Goal: Information Seeking & Learning: Learn about a topic

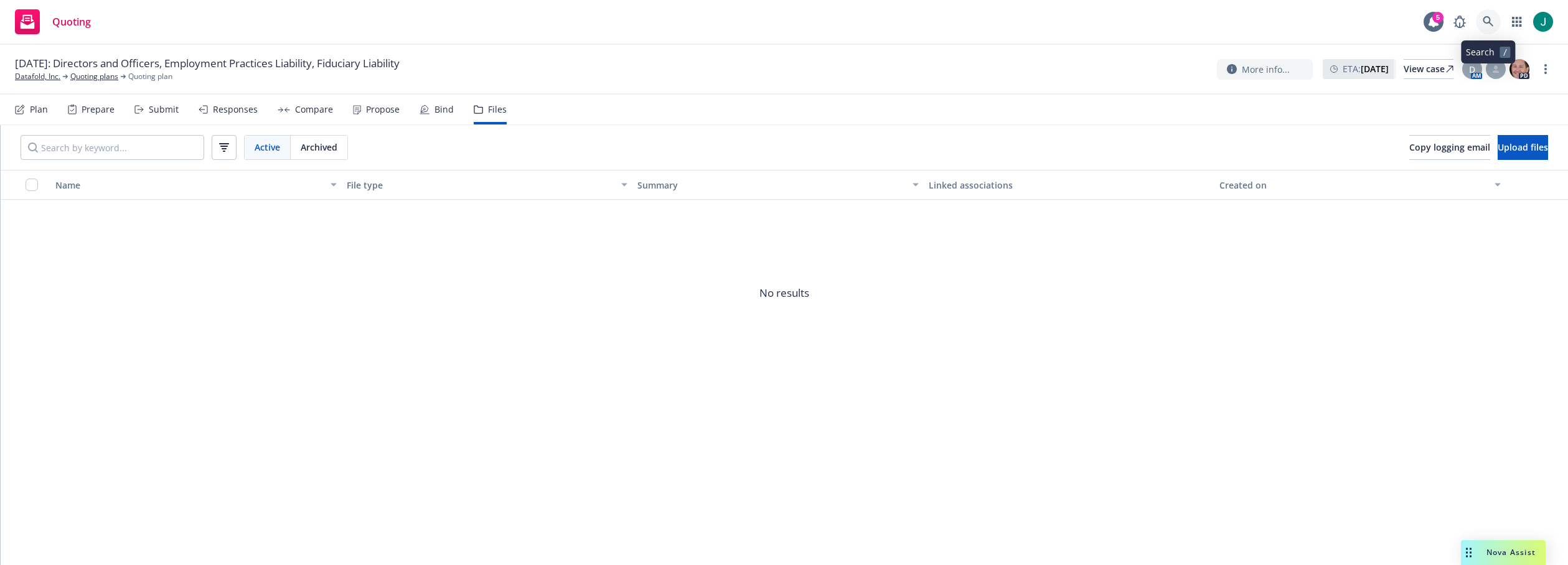
click at [1489, 21] on icon at bounding box center [1488, 21] width 11 height 11
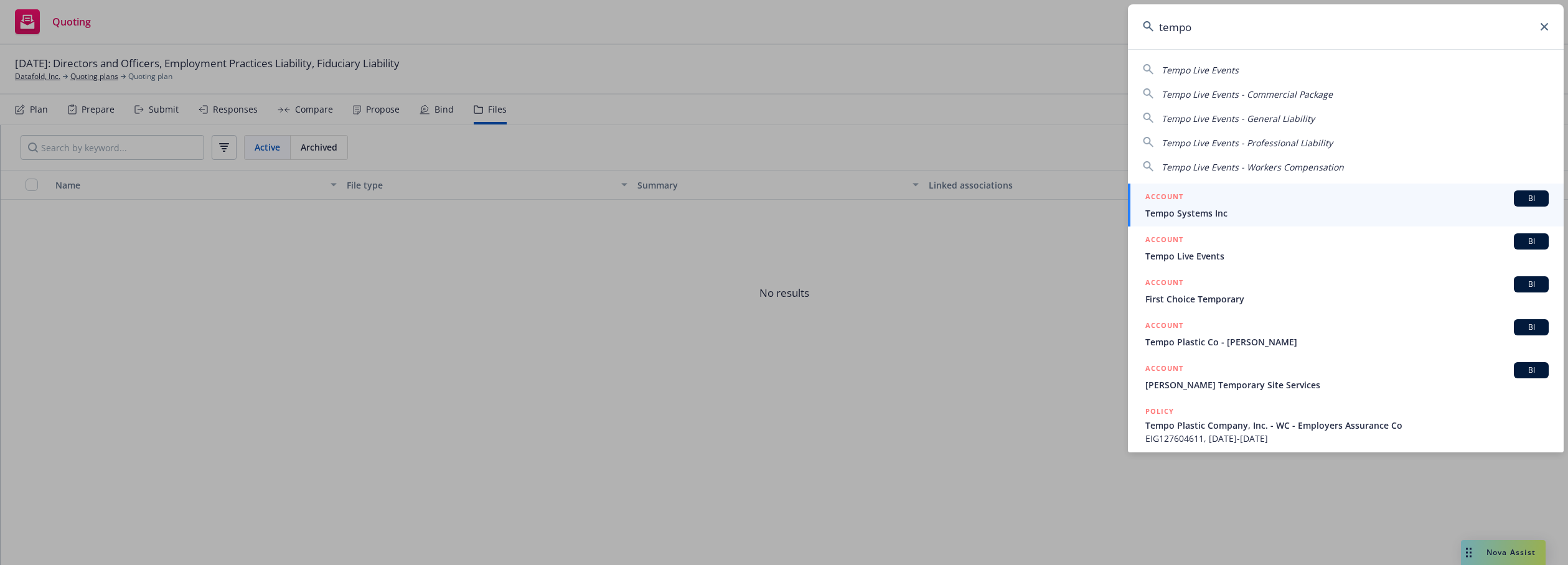
type input "tempo"
click at [1247, 214] on span "Tempo Systems Inc" at bounding box center [1347, 213] width 403 height 13
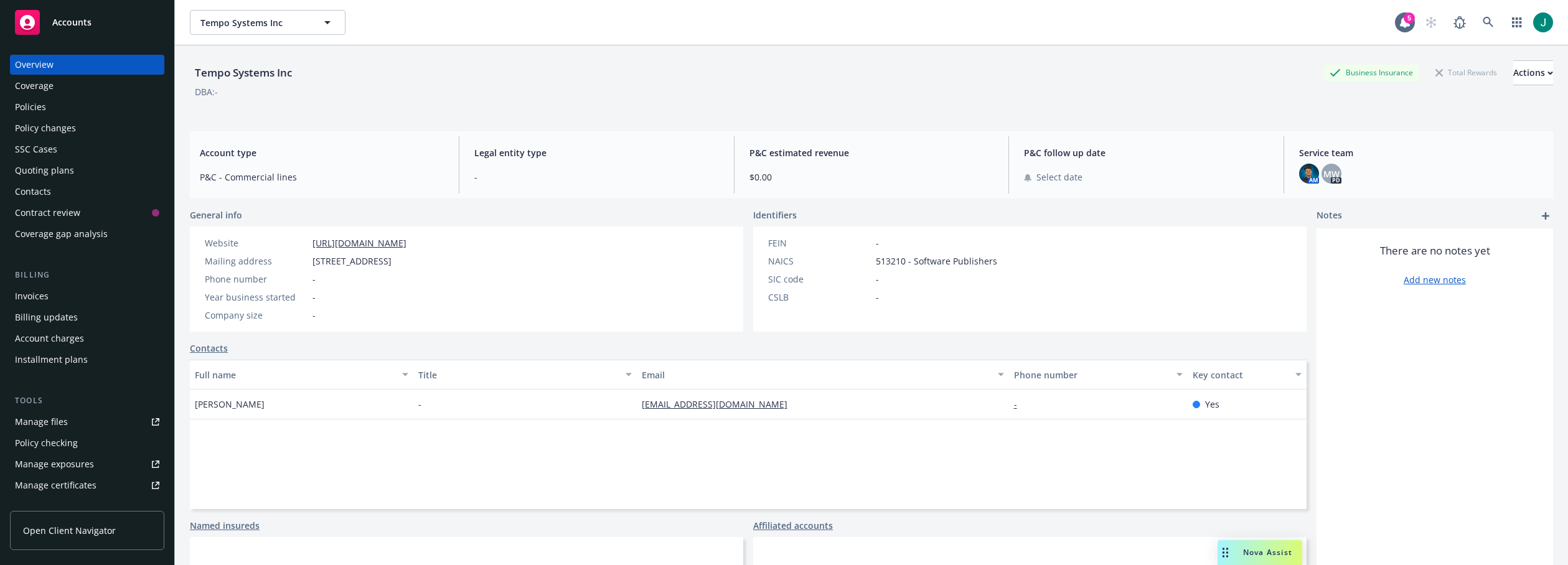
click at [37, 104] on div "Policies" at bounding box center [30, 107] width 31 height 20
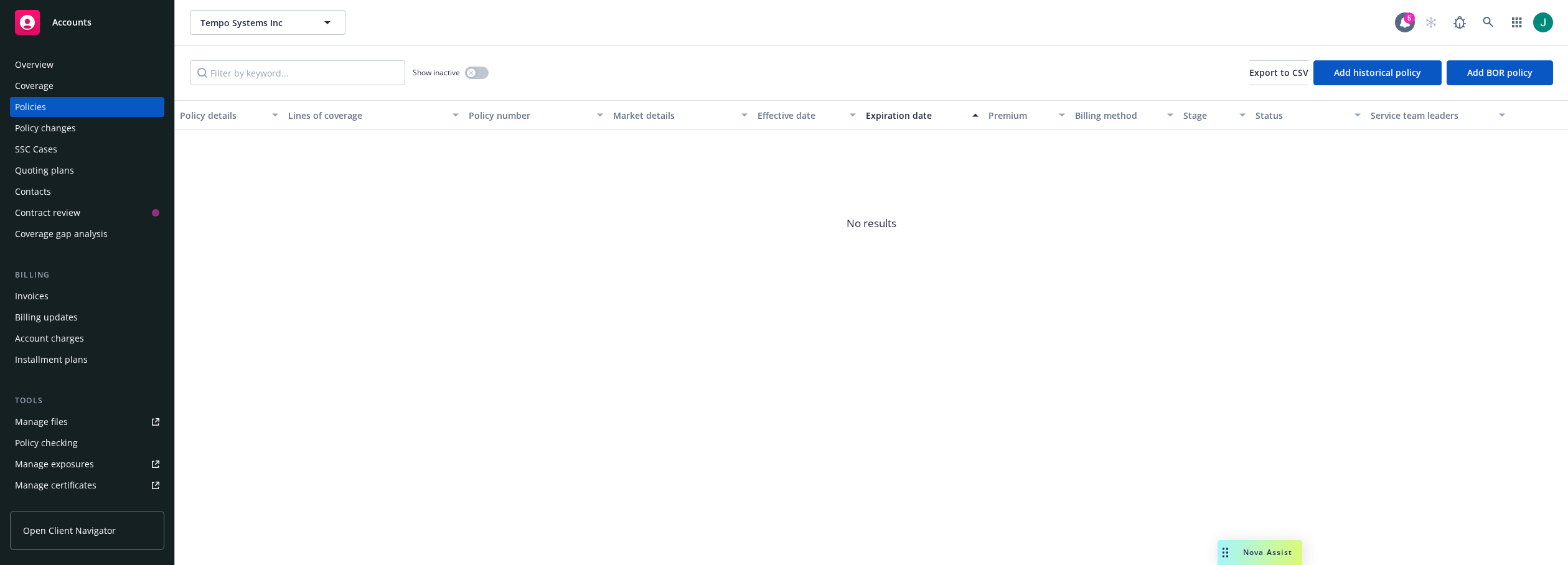
click at [45, 168] on div "Quoting plans" at bounding box center [44, 170] width 59 height 20
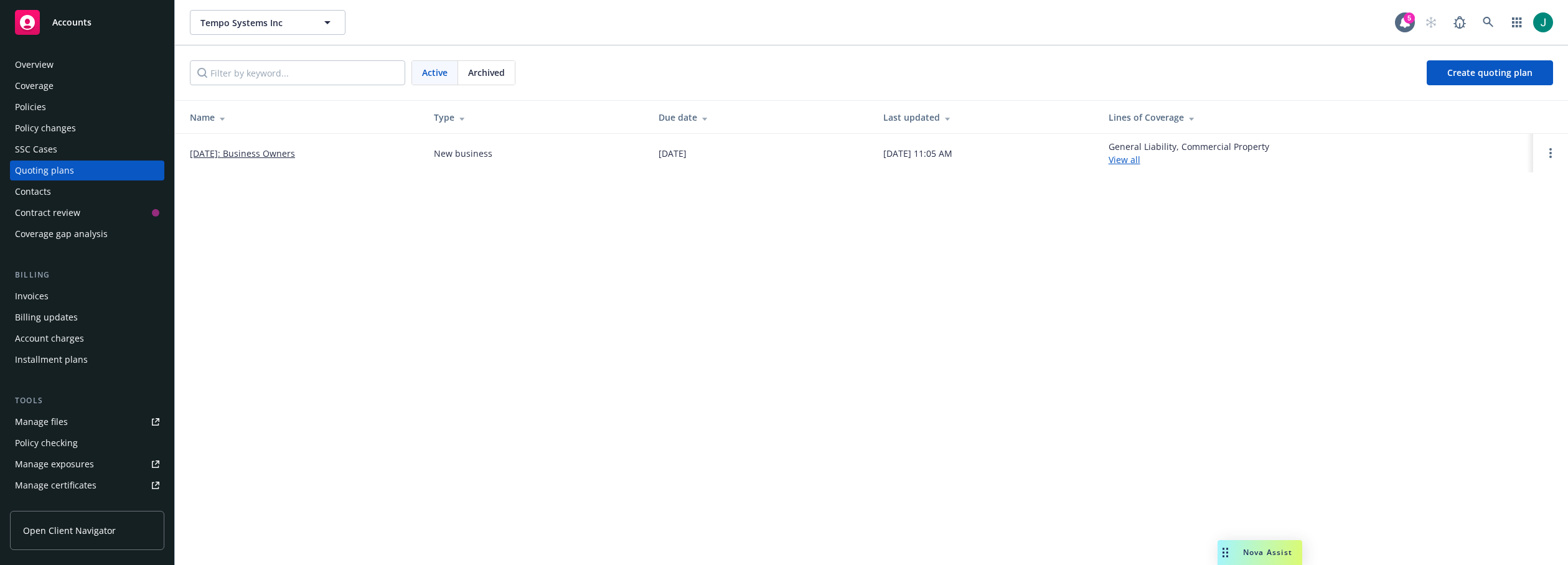
click at [295, 154] on link "09/10/2025: Business Owners" at bounding box center [242, 153] width 105 height 13
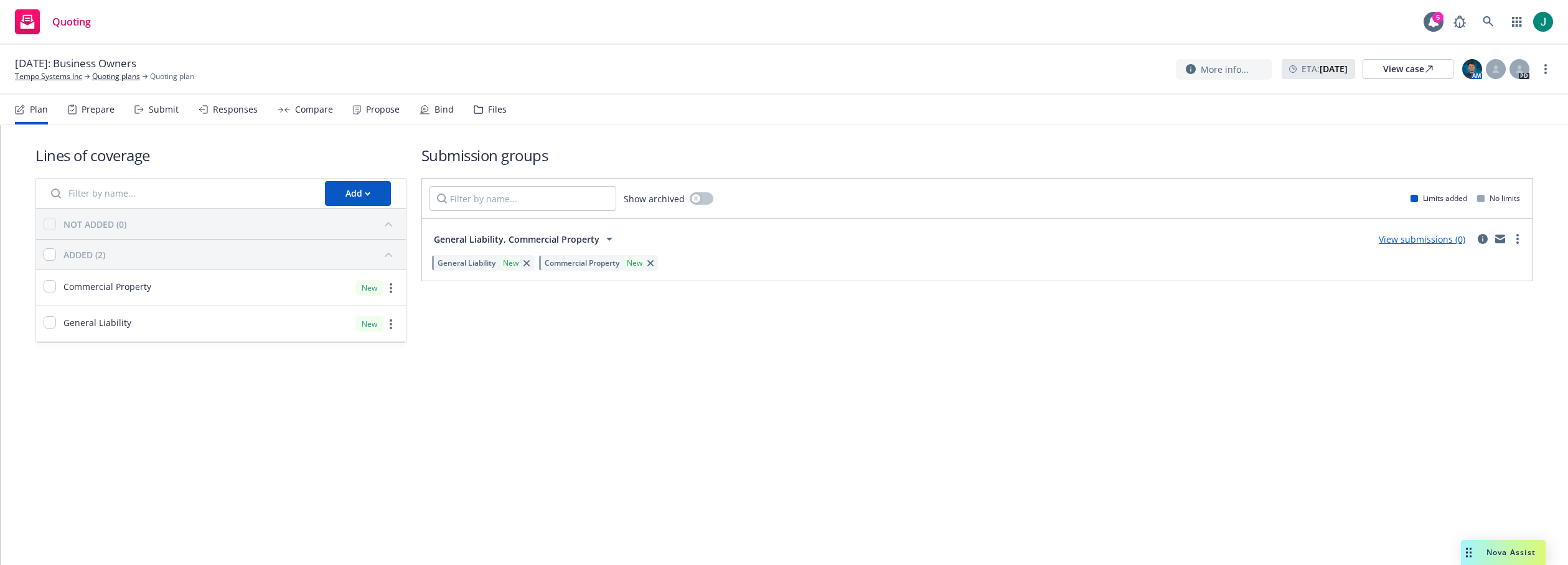
click at [488, 113] on div "Files" at bounding box center [497, 109] width 18 height 10
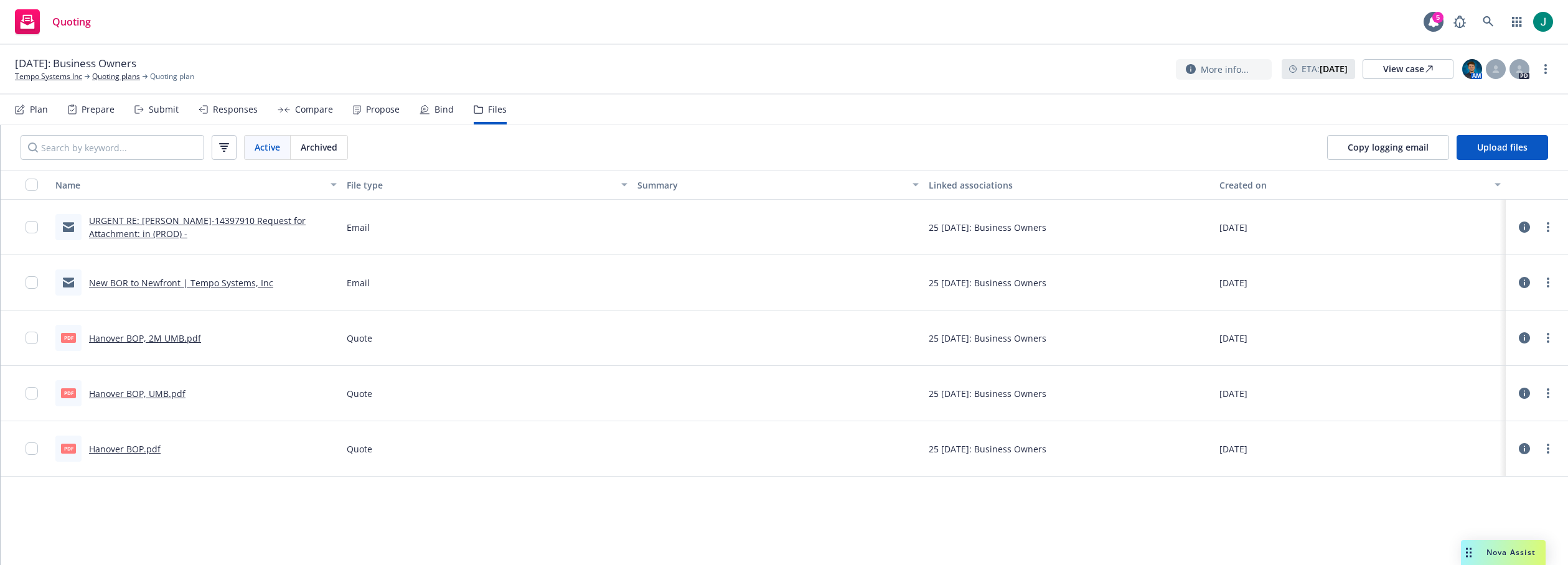
click at [219, 282] on link "New BOR to Newfront | Tempo Systems, Inc" at bounding box center [180, 282] width 184 height 12
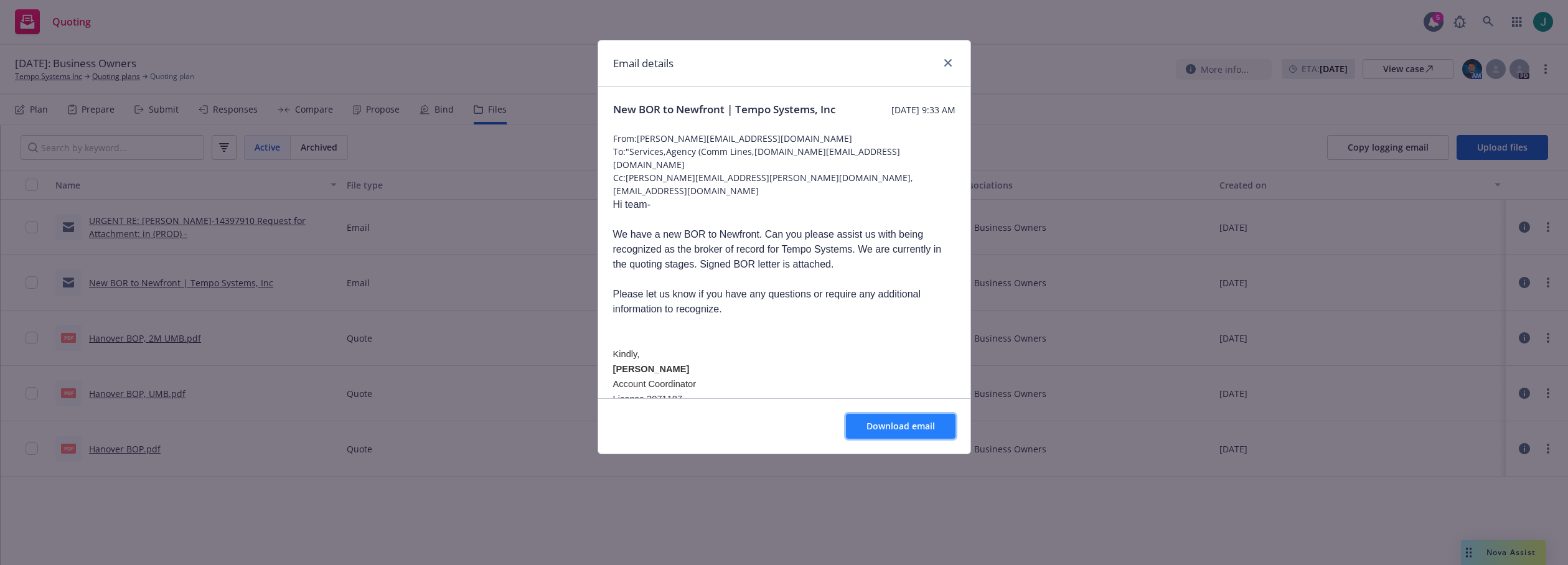
click at [913, 428] on span "Download email" at bounding box center [901, 426] width 68 height 12
click at [950, 61] on icon "close" at bounding box center [948, 63] width 8 height 8
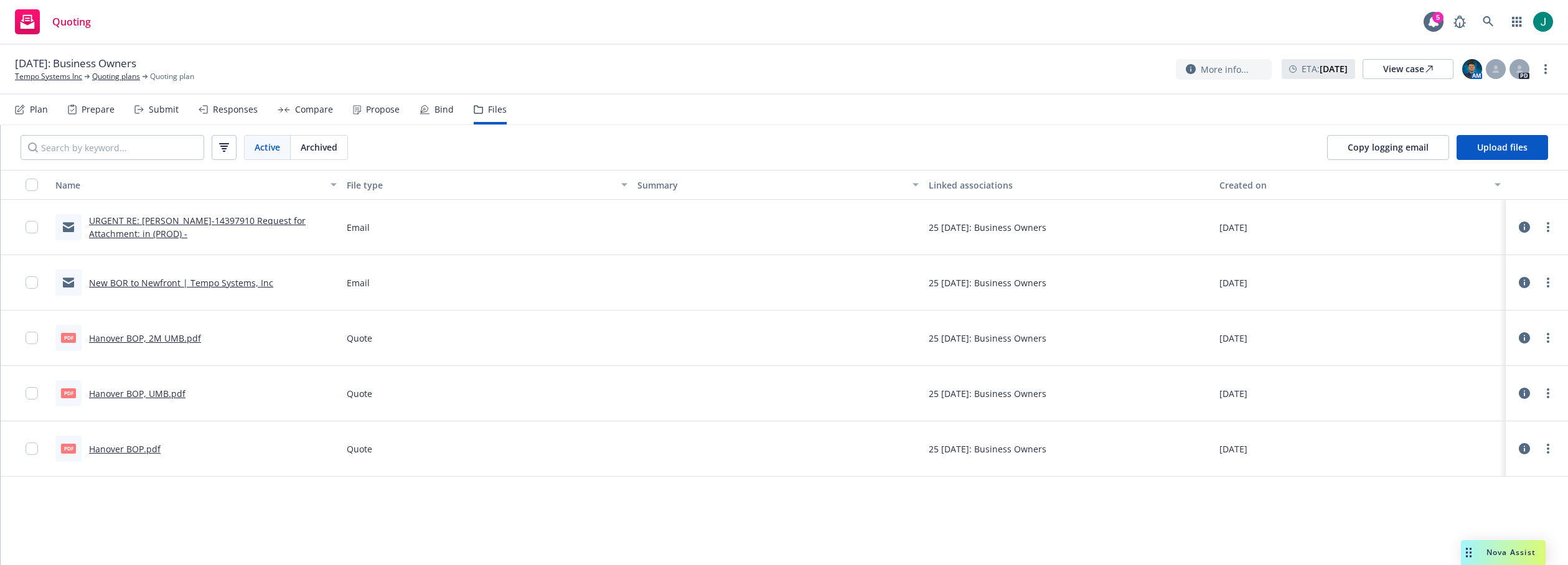
click at [264, 221] on link "URGENT RE: SWIFT-14397910 Request for Attachment: in (PROD) -" at bounding box center [197, 227] width 216 height 25
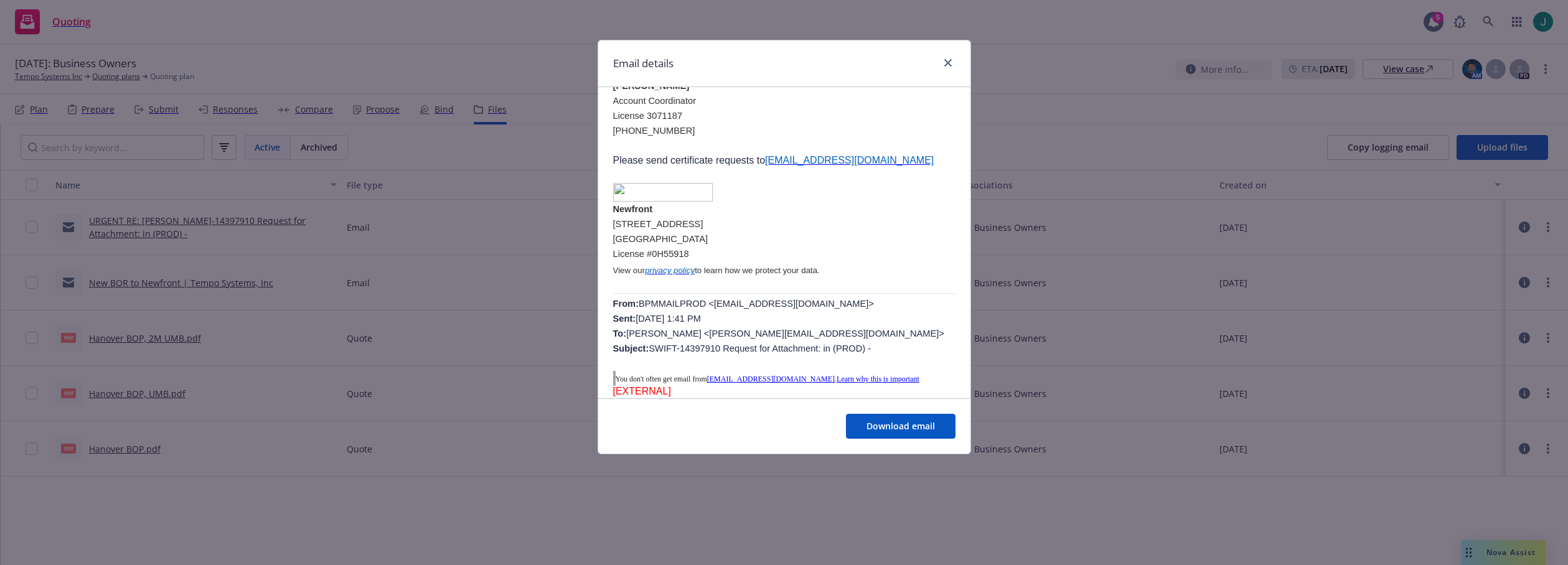
scroll to position [125, 0]
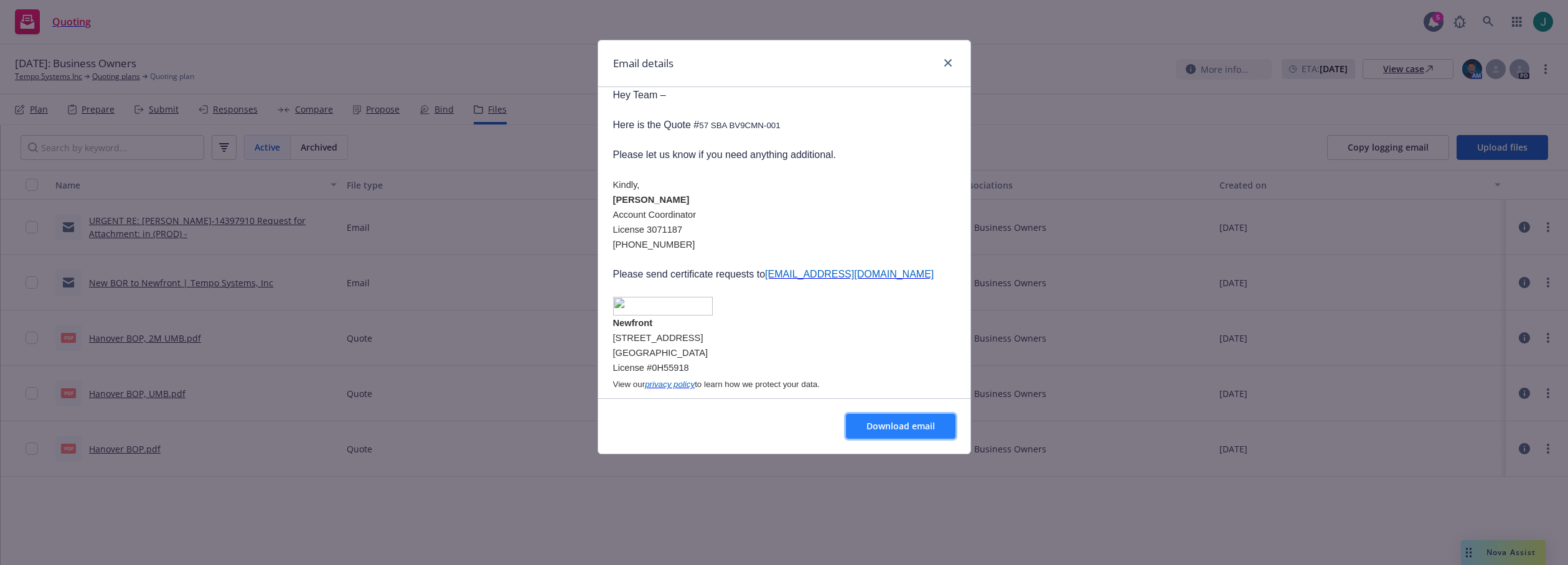
click at [891, 424] on span "Download email" at bounding box center [901, 426] width 68 height 12
click at [331, 39] on div "Email details URGENT RE: SWIFT-14397910 Request for Attachment: in (PROD) - Fri…" at bounding box center [784, 282] width 1568 height 565
click at [944, 61] on icon "close" at bounding box center [948, 63] width 8 height 8
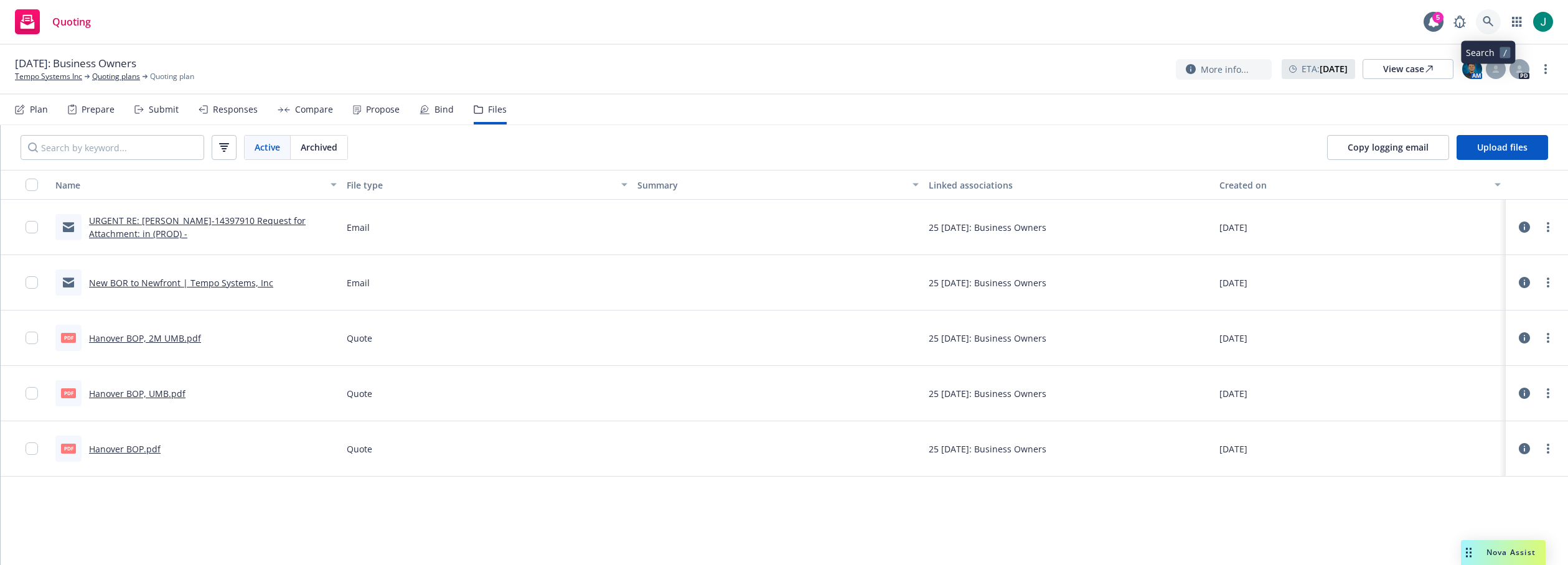
click at [1489, 23] on icon at bounding box center [1488, 21] width 11 height 11
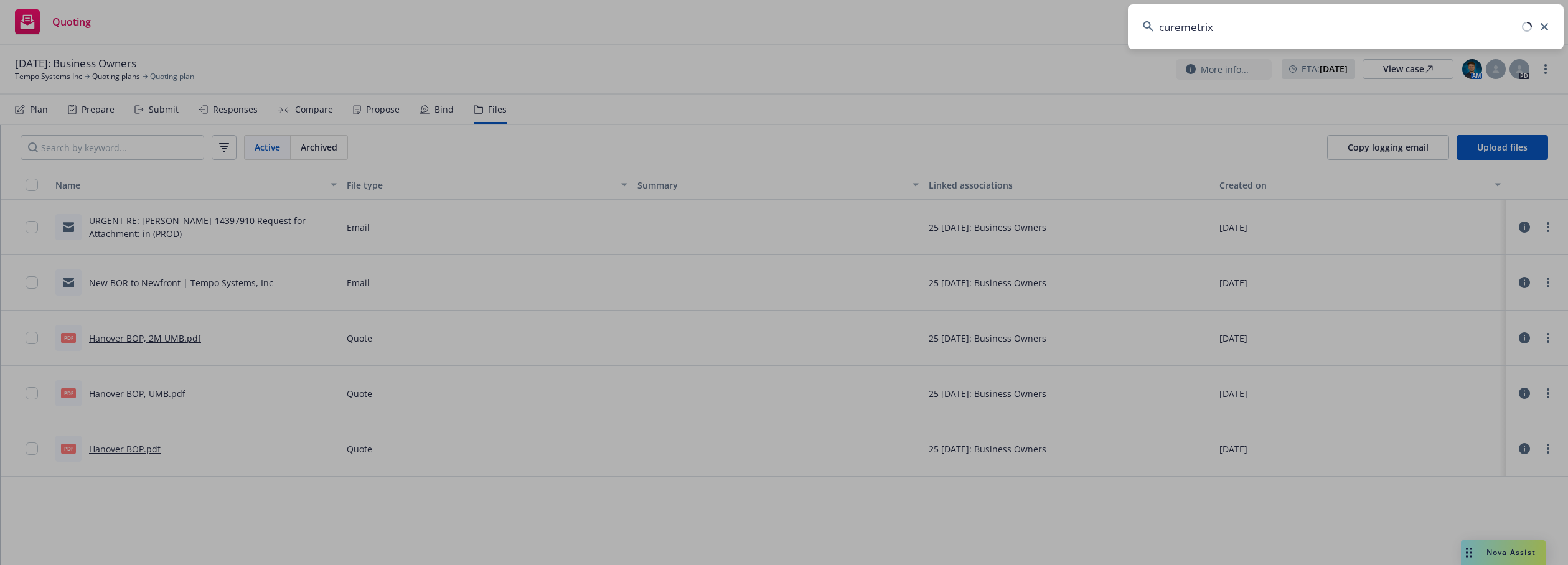
type input "curemetrix"
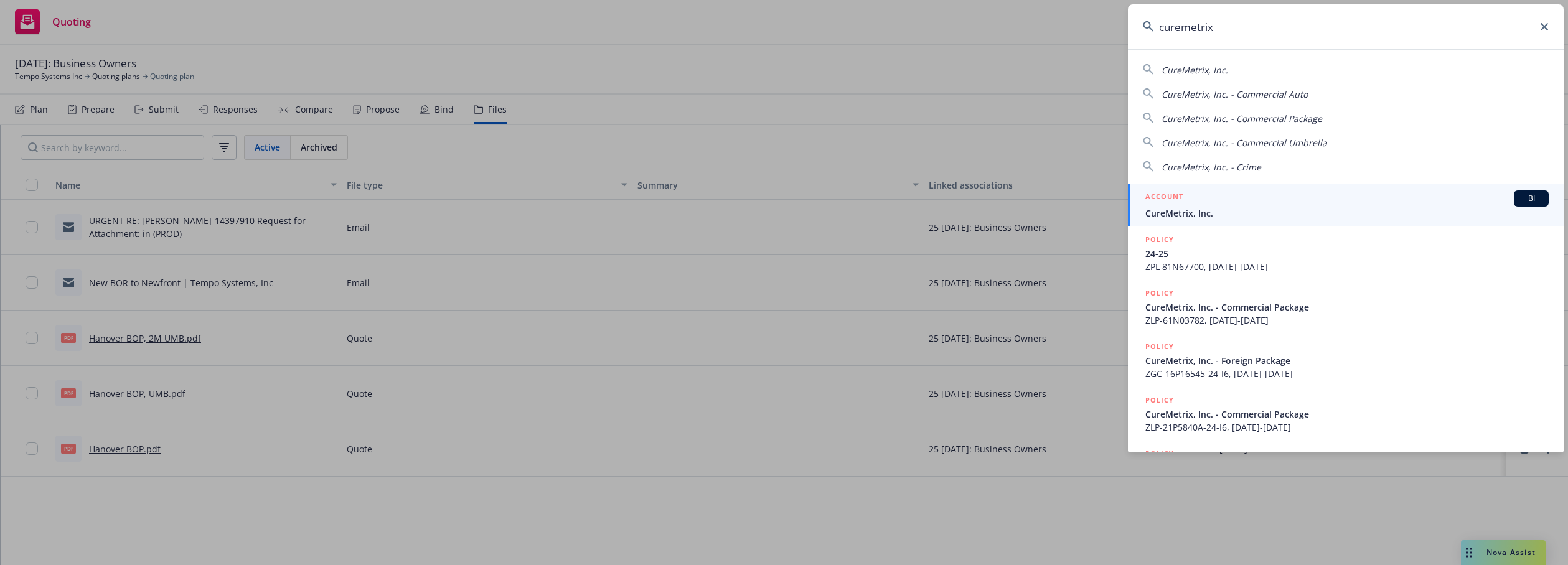
click at [1215, 210] on span "CureMetrix, Inc." at bounding box center [1347, 213] width 403 height 13
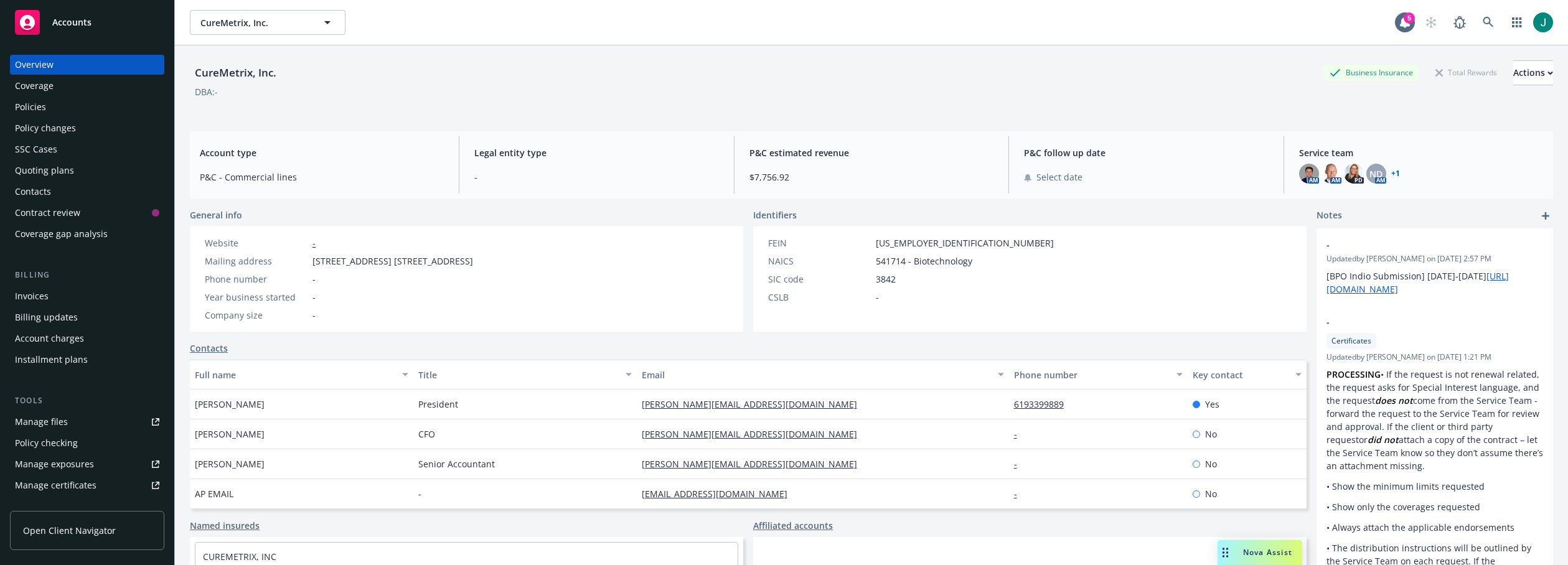
click at [37, 108] on div "Policies" at bounding box center [30, 107] width 31 height 20
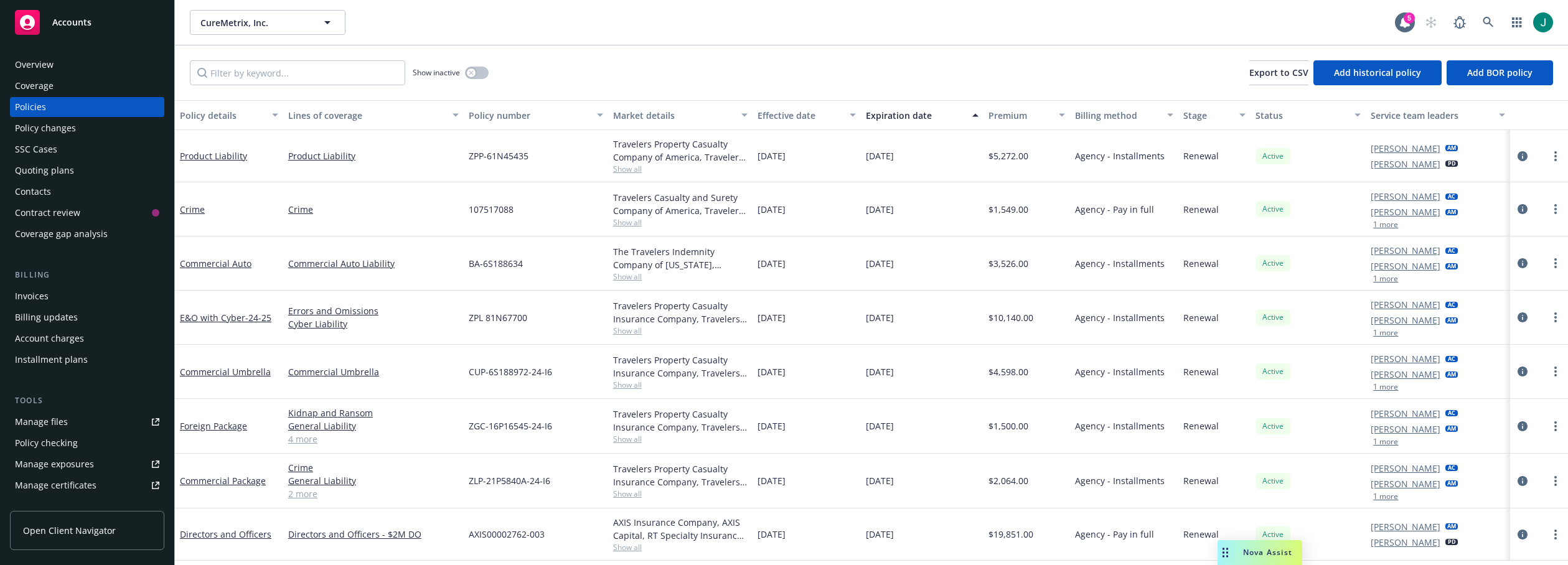
click at [413, 520] on div "Directors and Officers - $2M DO" at bounding box center [374, 535] width 180 height 52
click at [1489, 22] on icon at bounding box center [1488, 22] width 11 height 11
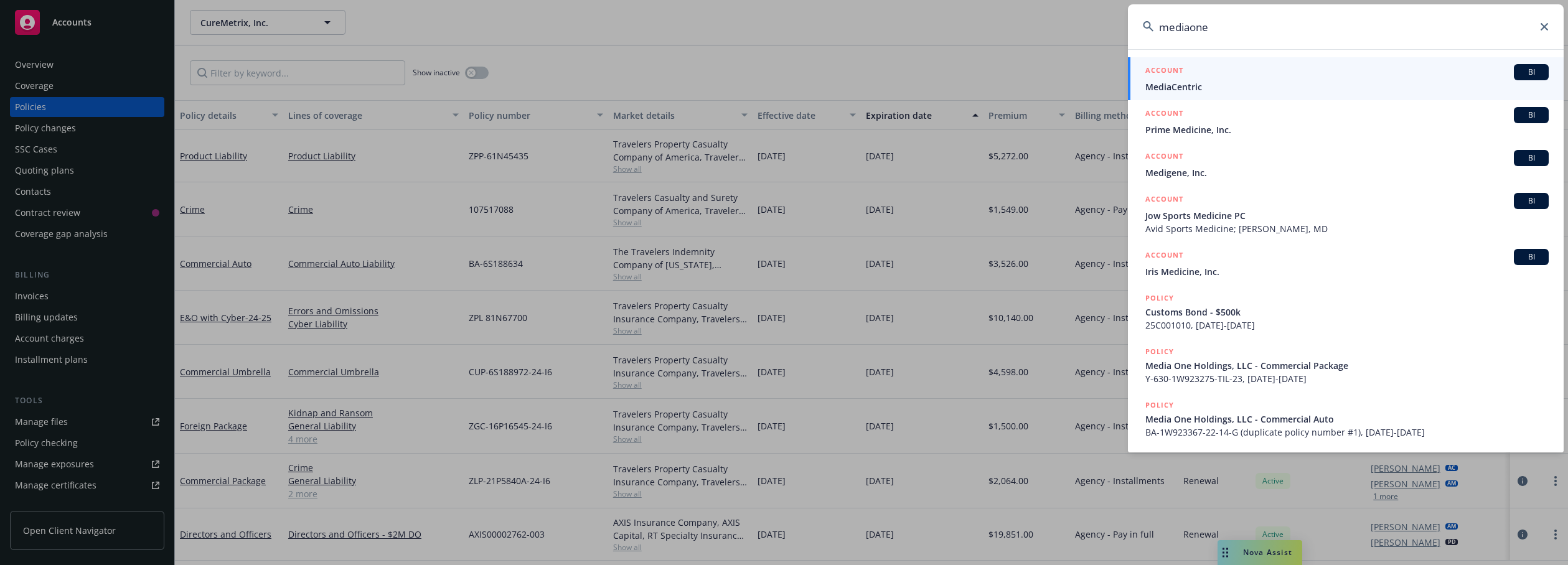
click at [1188, 28] on input "mediaone" at bounding box center [1345, 27] width 436 height 45
type input "media one"
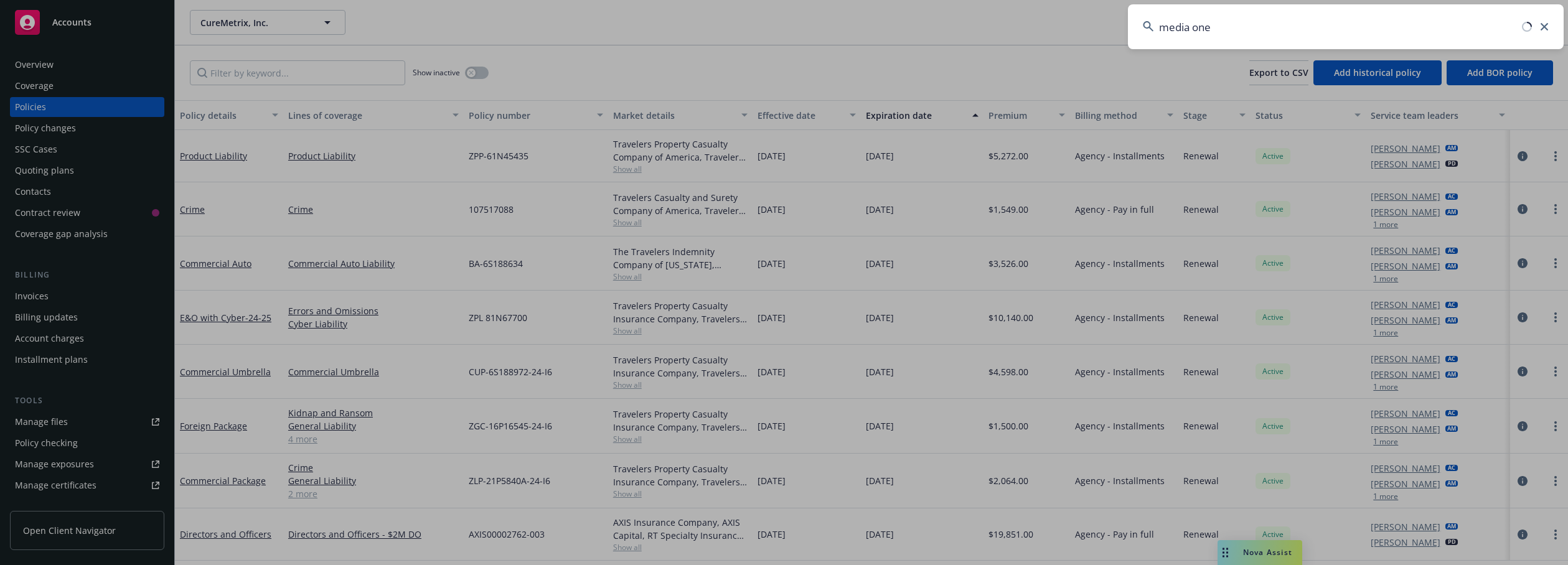
click at [1218, 26] on input "media one" at bounding box center [1345, 27] width 436 height 45
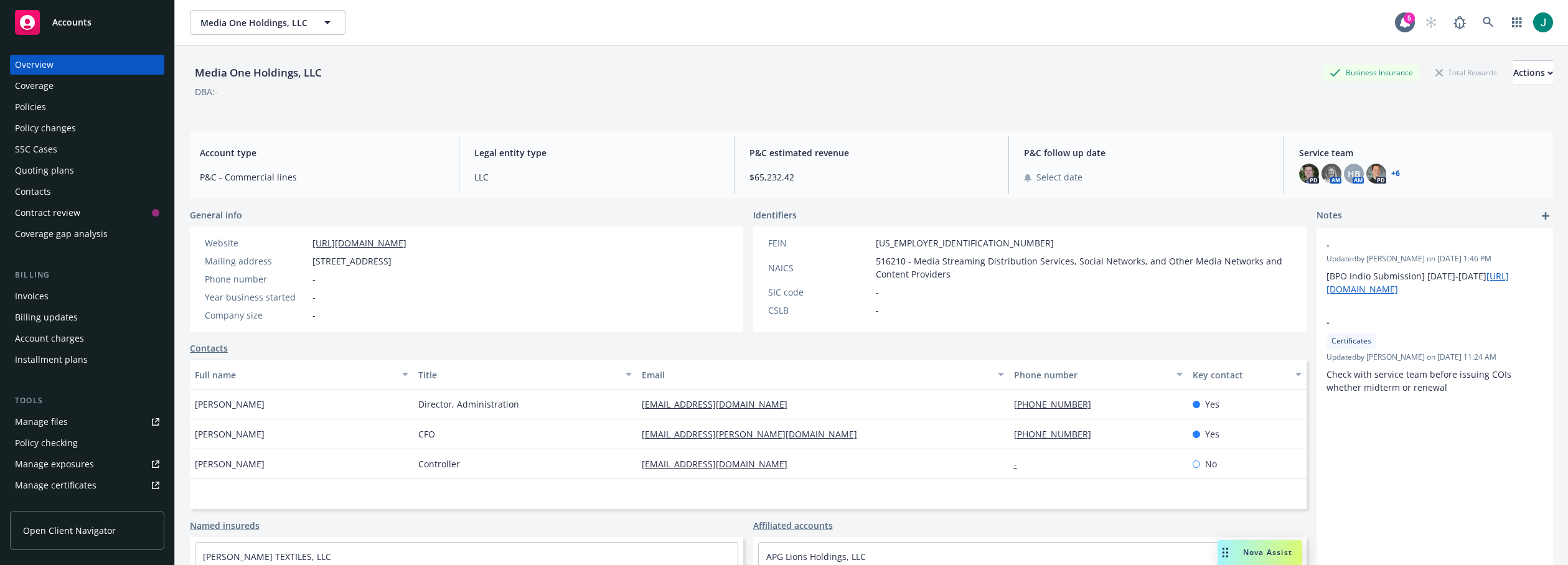
click at [40, 107] on div "Policies" at bounding box center [30, 107] width 31 height 20
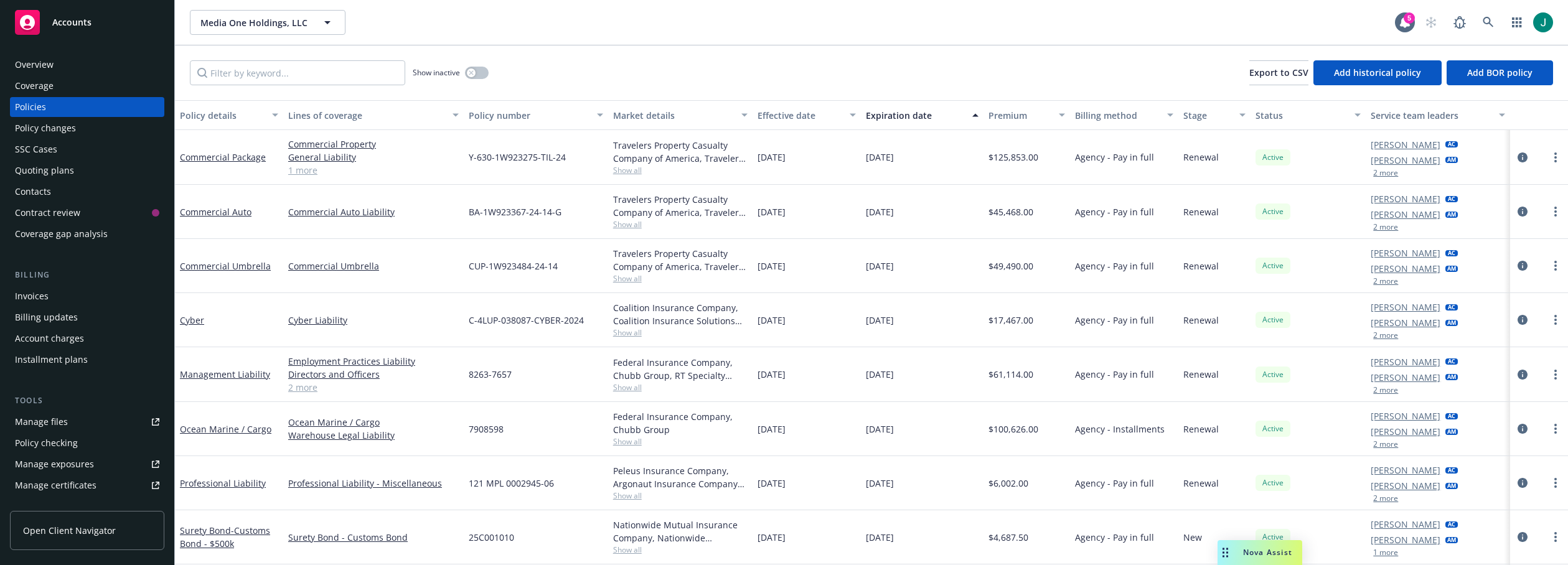
click at [1381, 173] on button "2 more" at bounding box center [1385, 173] width 25 height 8
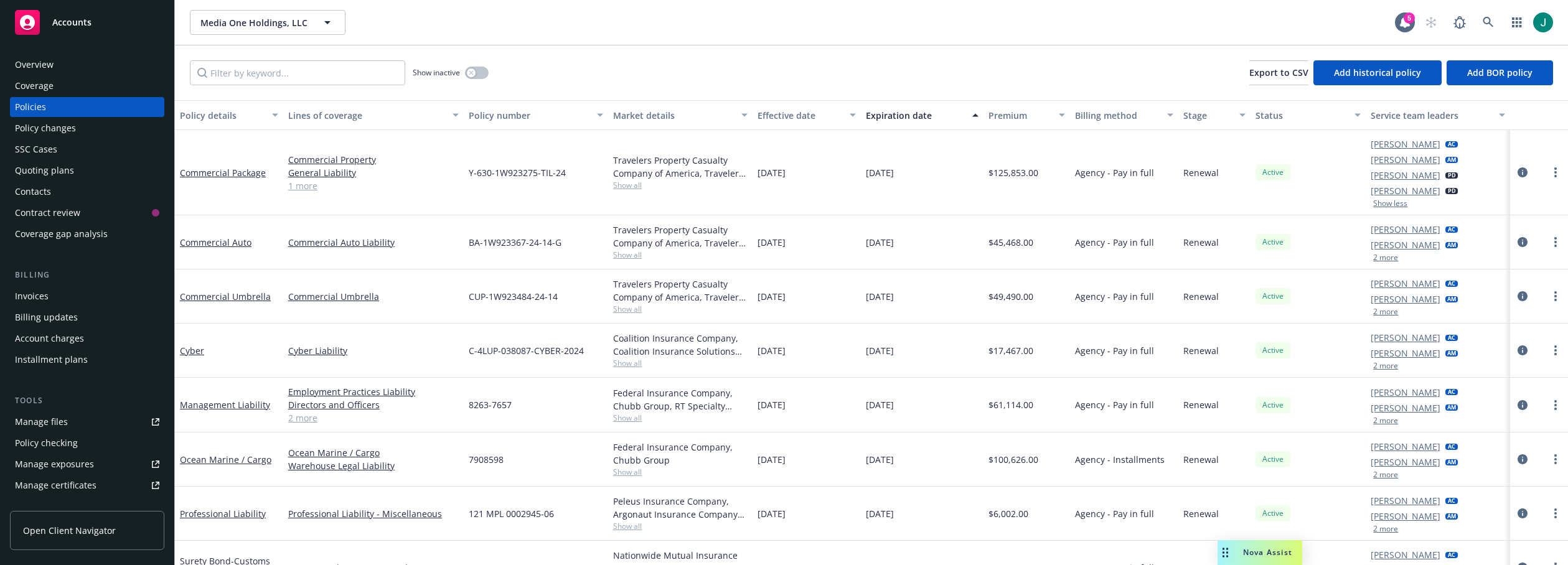
click at [1375, 310] on button "2 more" at bounding box center [1385, 311] width 25 height 8
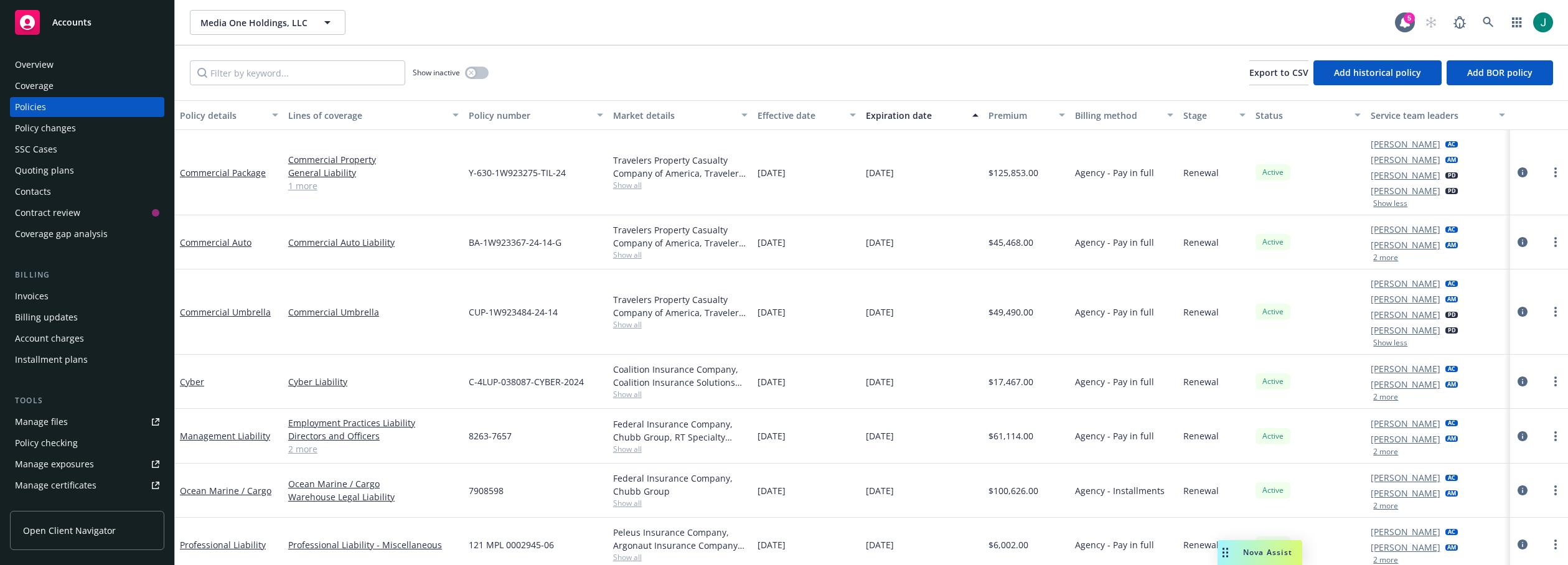
click at [1381, 259] on button "2 more" at bounding box center [1385, 257] width 25 height 8
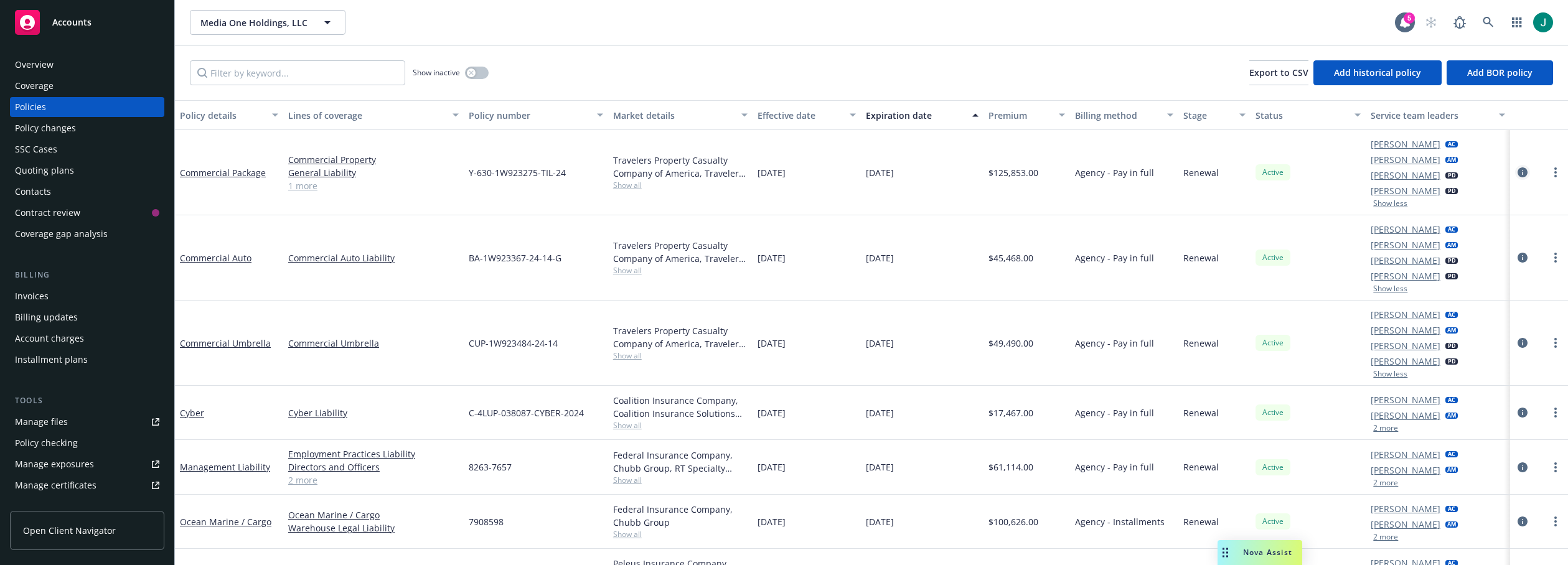
click at [1517, 173] on icon "circleInformation" at bounding box center [1522, 173] width 10 height 10
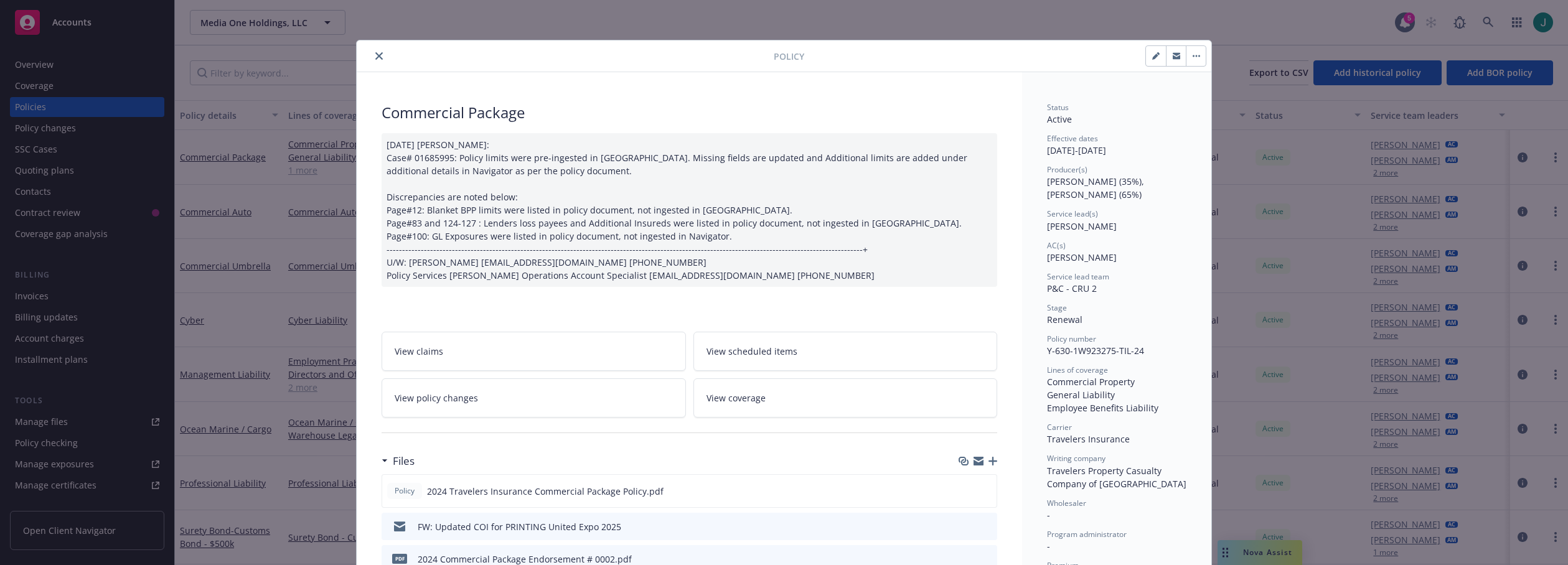
click at [376, 56] on icon "close" at bounding box center [379, 56] width 8 height 8
